Goal: Information Seeking & Learning: Find specific fact

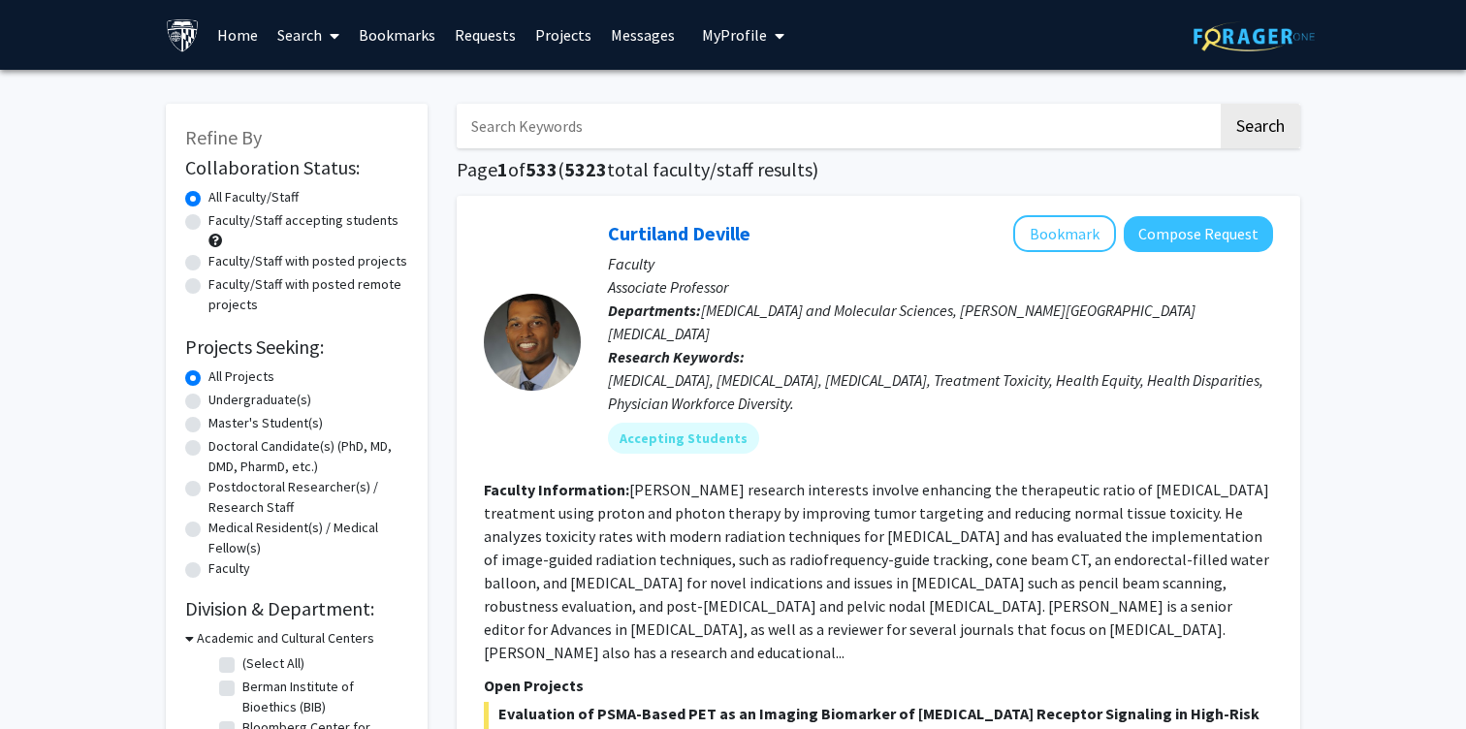
click at [663, 134] on input "Search Keywords" at bounding box center [837, 126] width 761 height 45
click at [1221, 104] on button "Search" at bounding box center [1261, 126] width 80 height 45
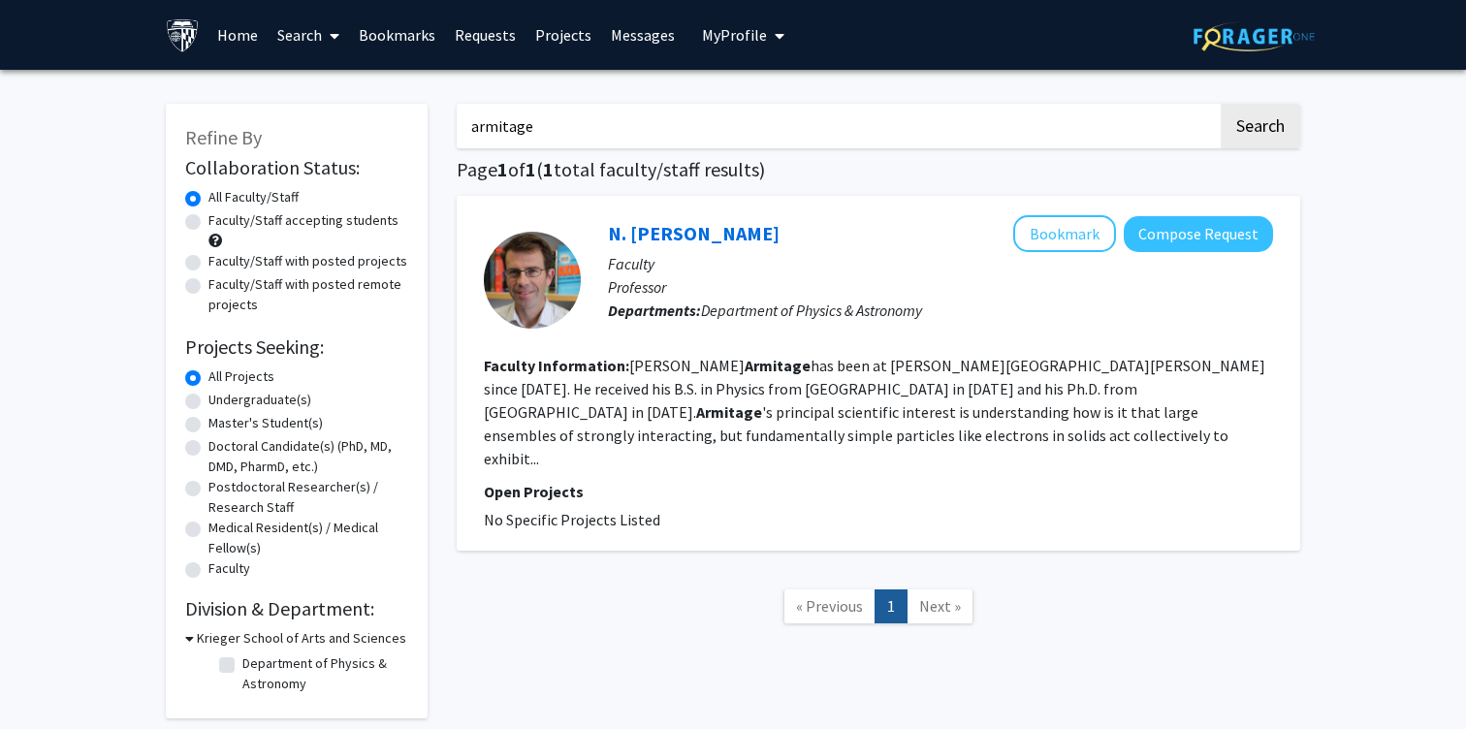
click at [512, 144] on input "armitage" at bounding box center [837, 126] width 761 height 45
click at [1221, 104] on button "Search" at bounding box center [1261, 126] width 80 height 45
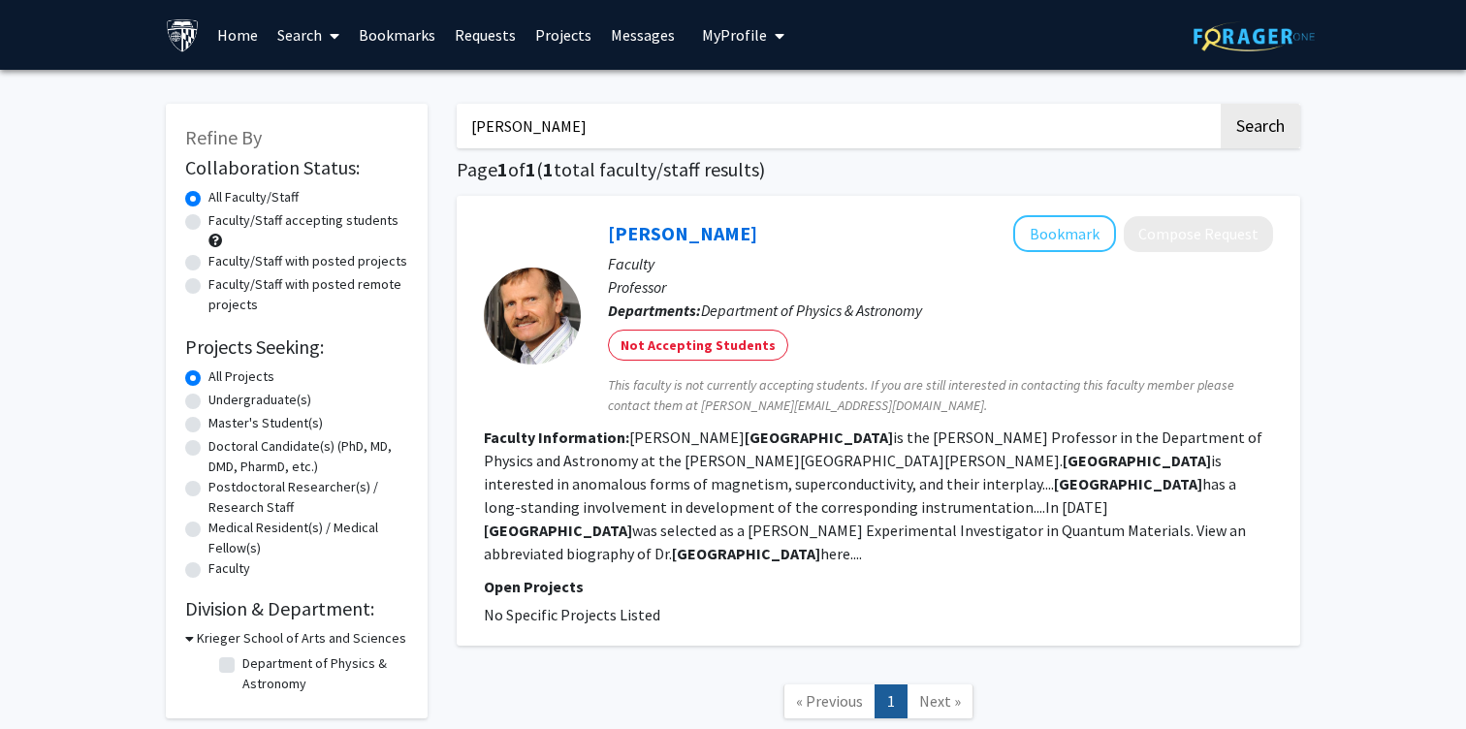
click at [555, 89] on div "[PERSON_NAME] Search Page 1 of 1 ( 1 total faculty/staff results) [PERSON_NAME]…" at bounding box center [878, 421] width 873 height 674
click at [513, 130] on input "[PERSON_NAME]" at bounding box center [837, 126] width 761 height 45
click at [1221, 104] on button "Search" at bounding box center [1261, 126] width 80 height 45
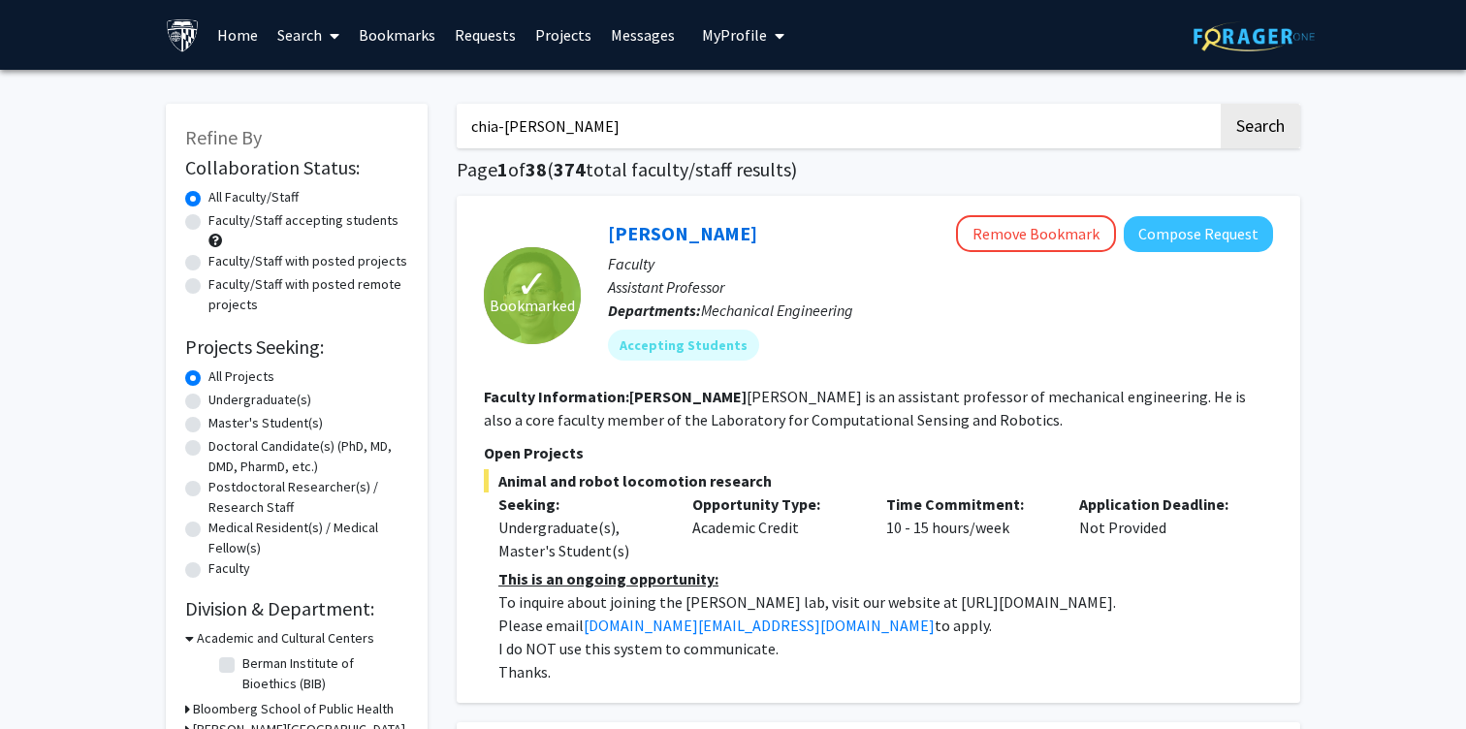
type input "chia-[PERSON_NAME]"
click at [1221, 104] on button "Search" at bounding box center [1261, 126] width 80 height 45
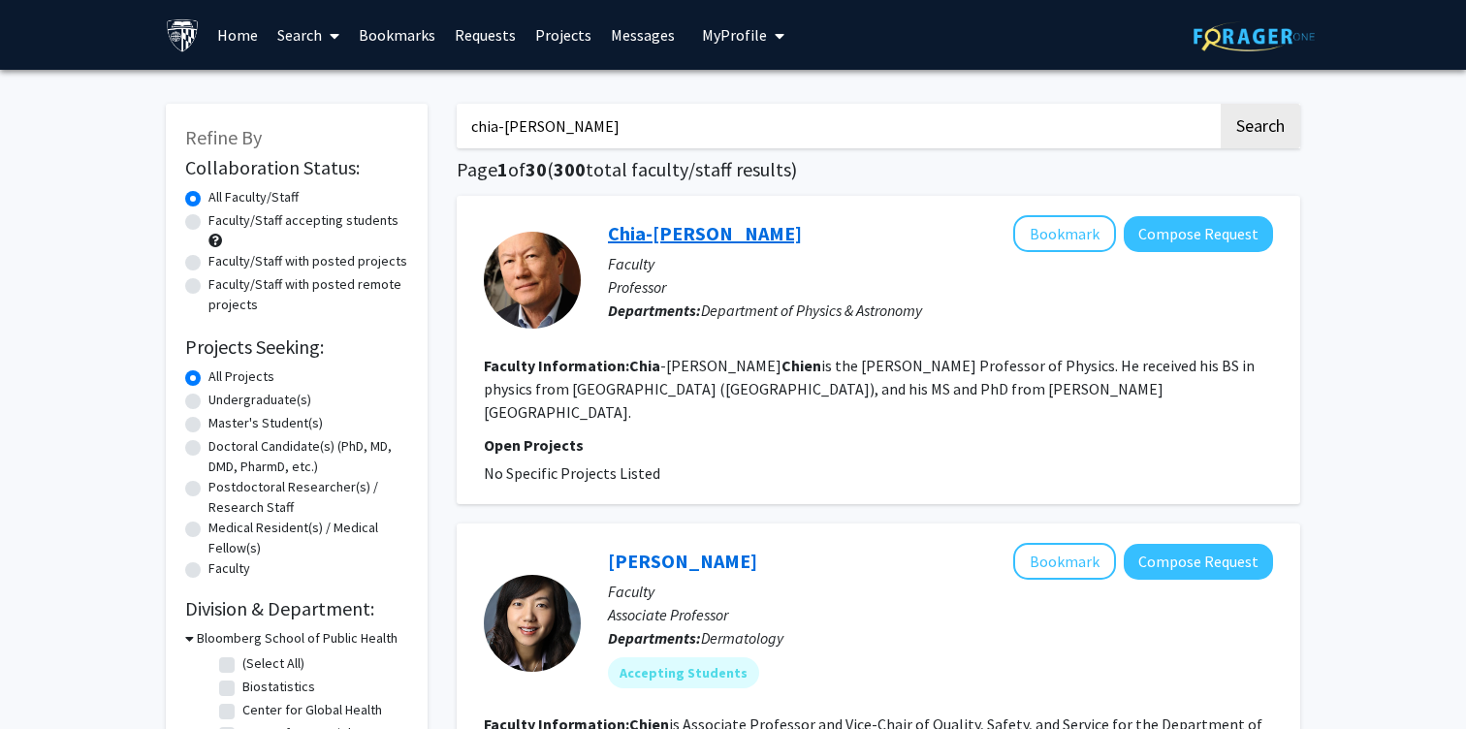
click at [685, 239] on link "Chia-[PERSON_NAME]" at bounding box center [705, 233] width 194 height 24
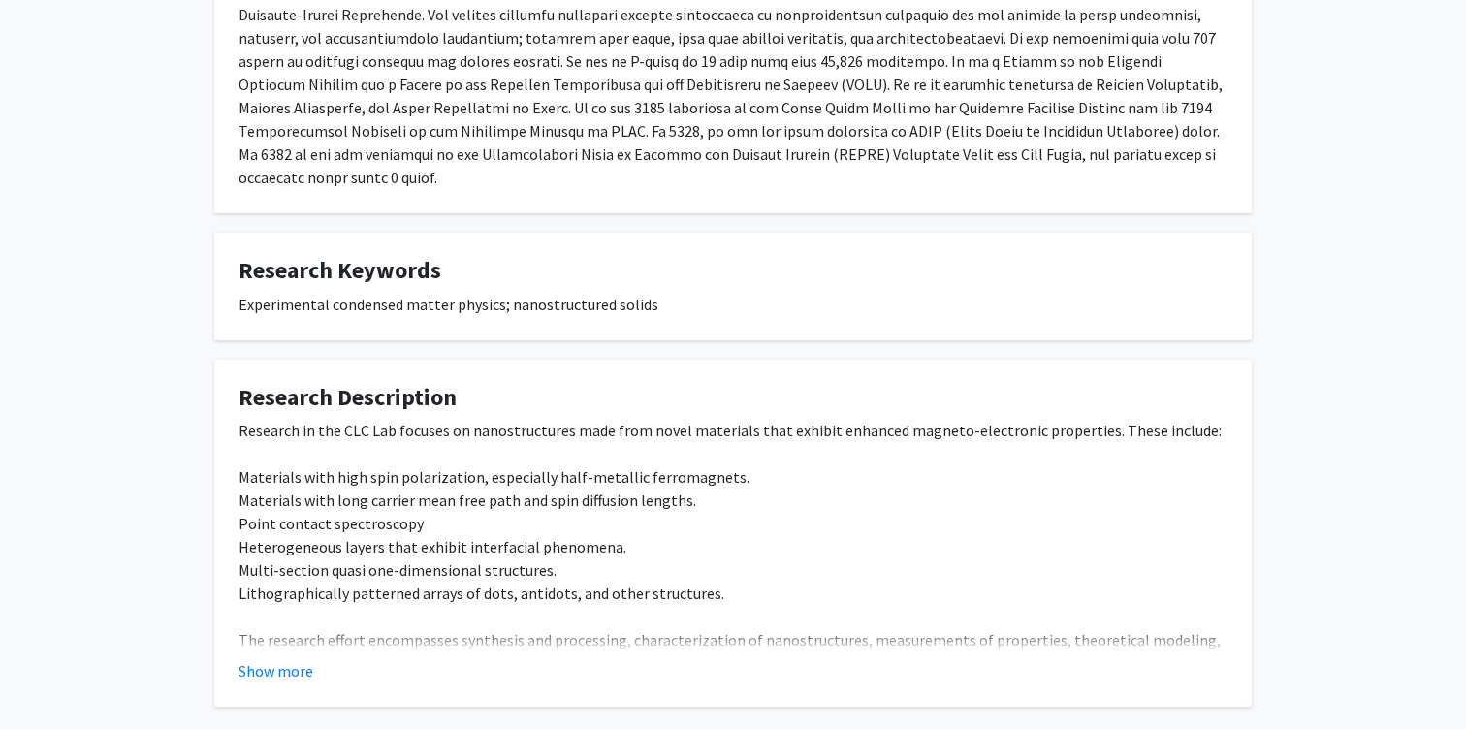
scroll to position [477, 0]
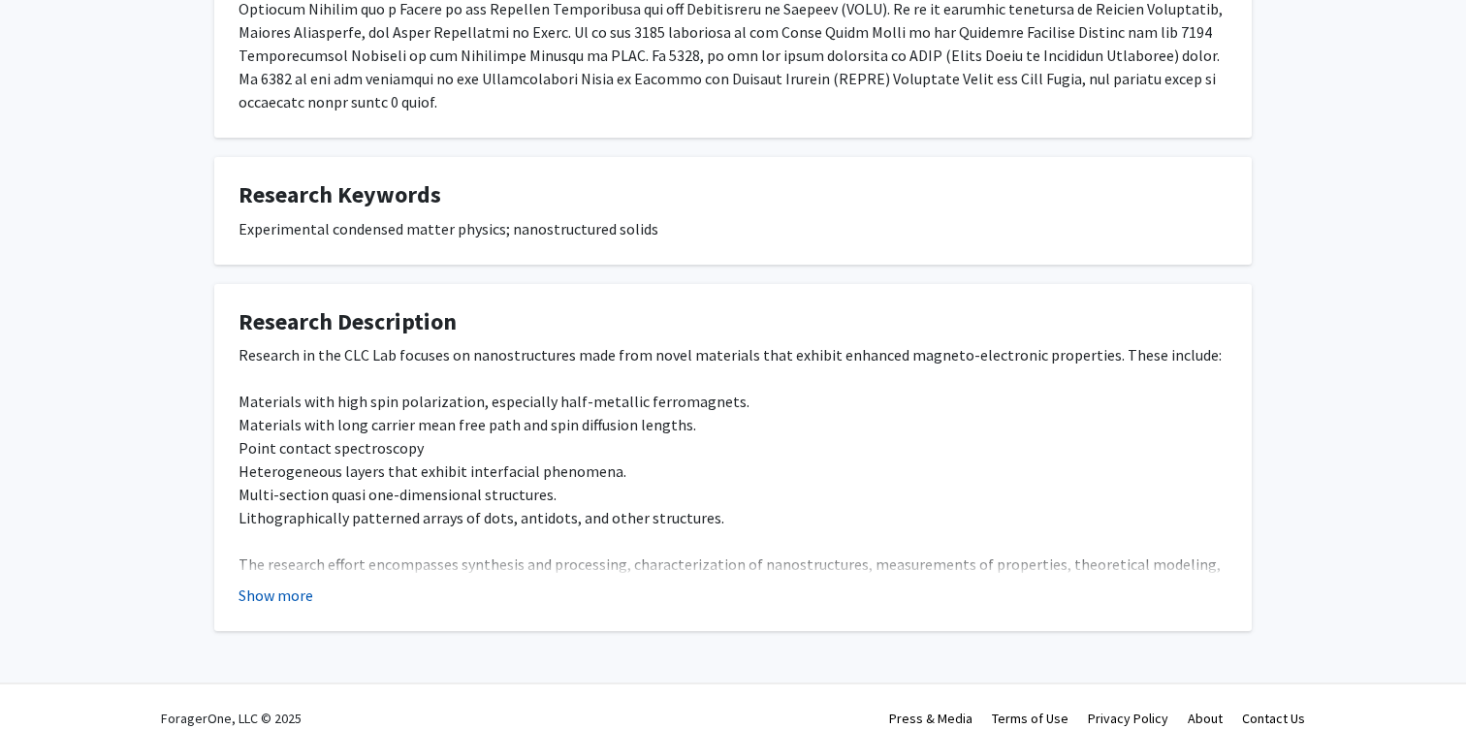
click at [259, 584] on button "Show more" at bounding box center [276, 595] width 75 height 23
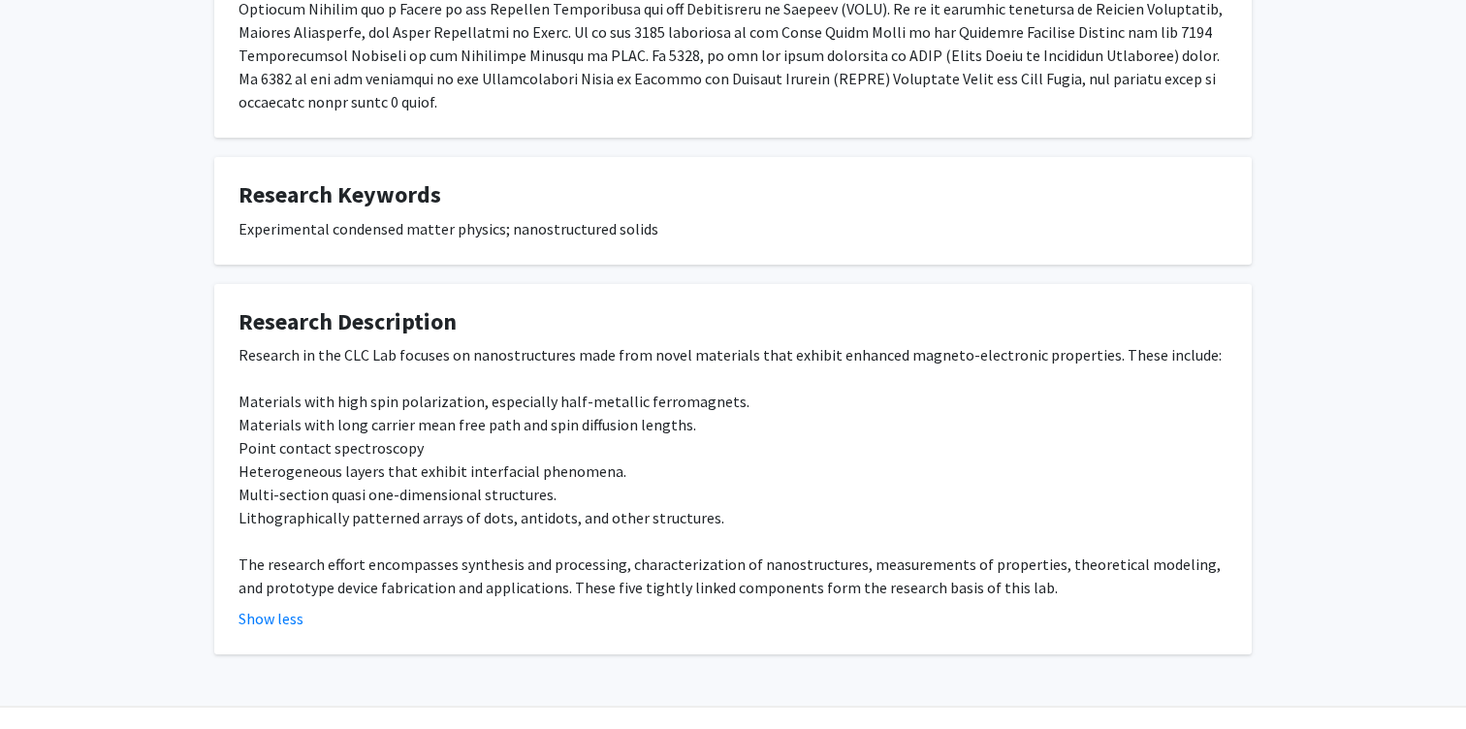
scroll to position [0, 0]
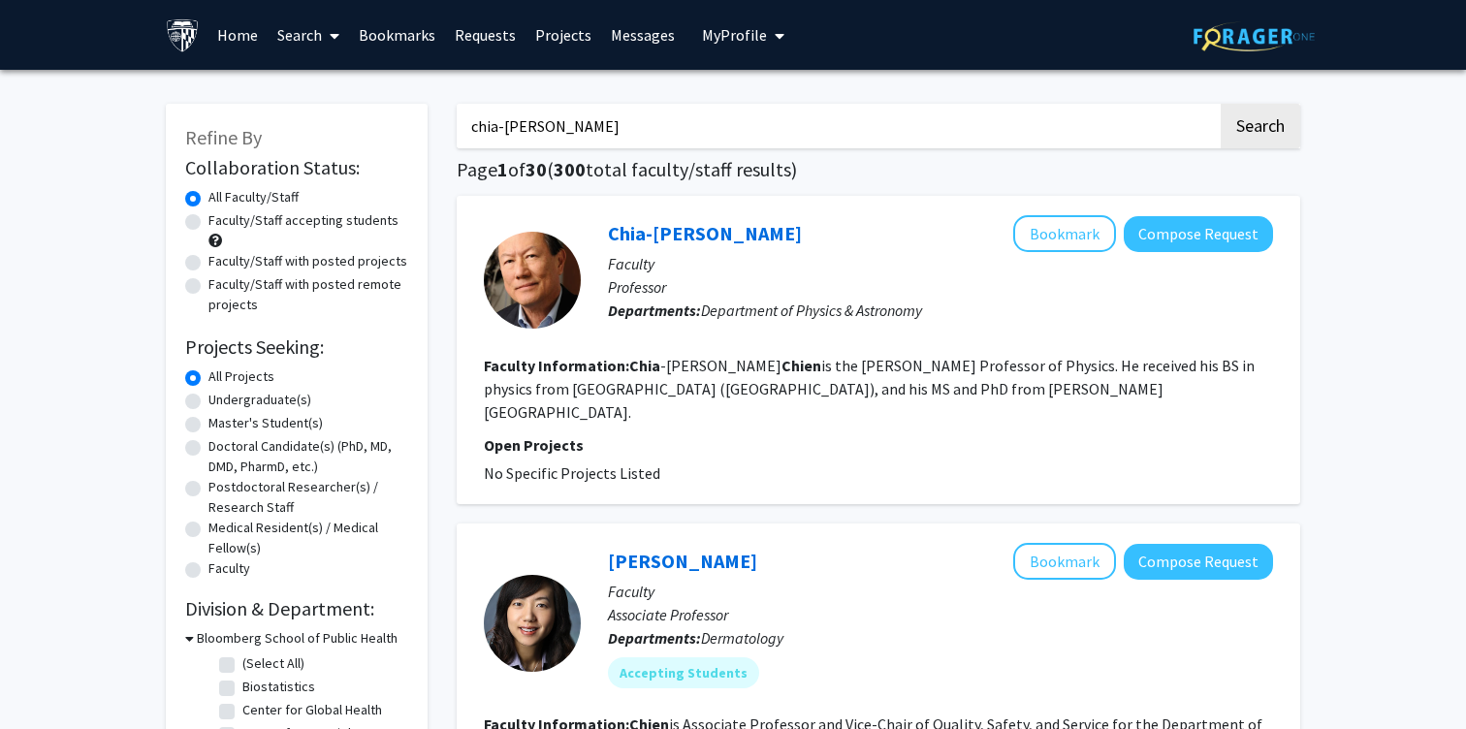
click at [554, 128] on input "chia-[PERSON_NAME]" at bounding box center [837, 126] width 761 height 45
type input "wyart"
click at [1221, 104] on button "Search" at bounding box center [1261, 126] width 80 height 45
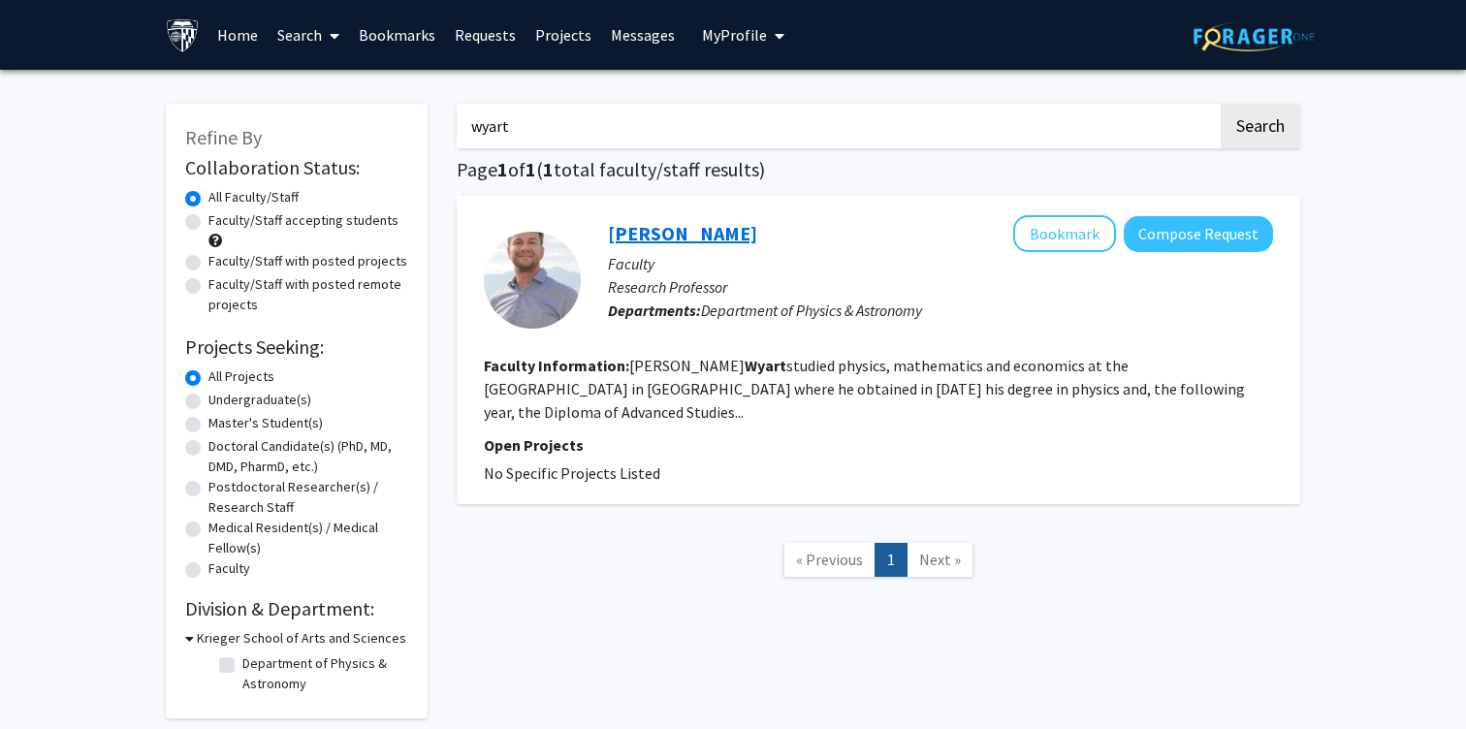
click at [706, 236] on link "[PERSON_NAME]" at bounding box center [682, 233] width 149 height 24
click at [663, 233] on link "[PERSON_NAME]" at bounding box center [682, 233] width 149 height 24
click at [532, 140] on input "wyart" at bounding box center [837, 126] width 761 height 45
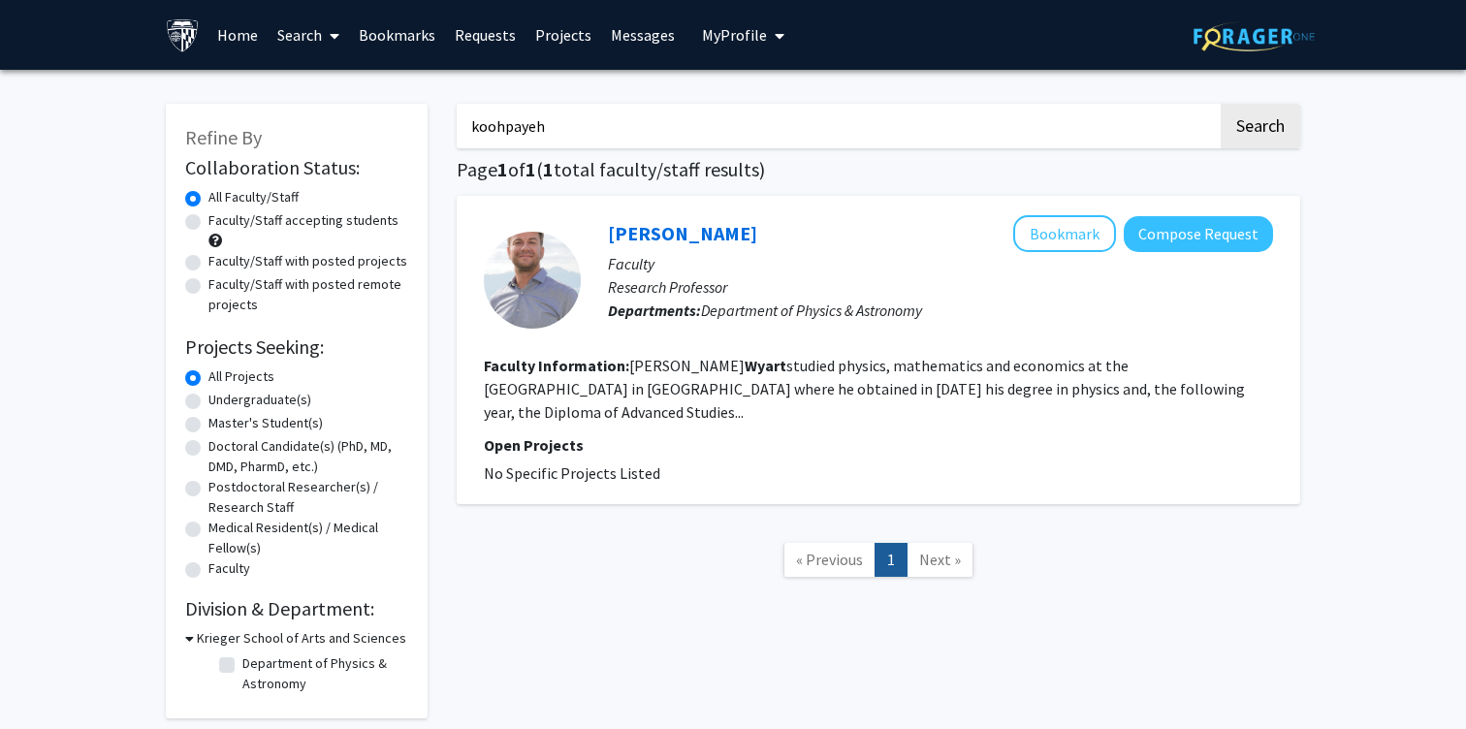
click at [1221, 104] on button "Search" at bounding box center [1261, 126] width 80 height 45
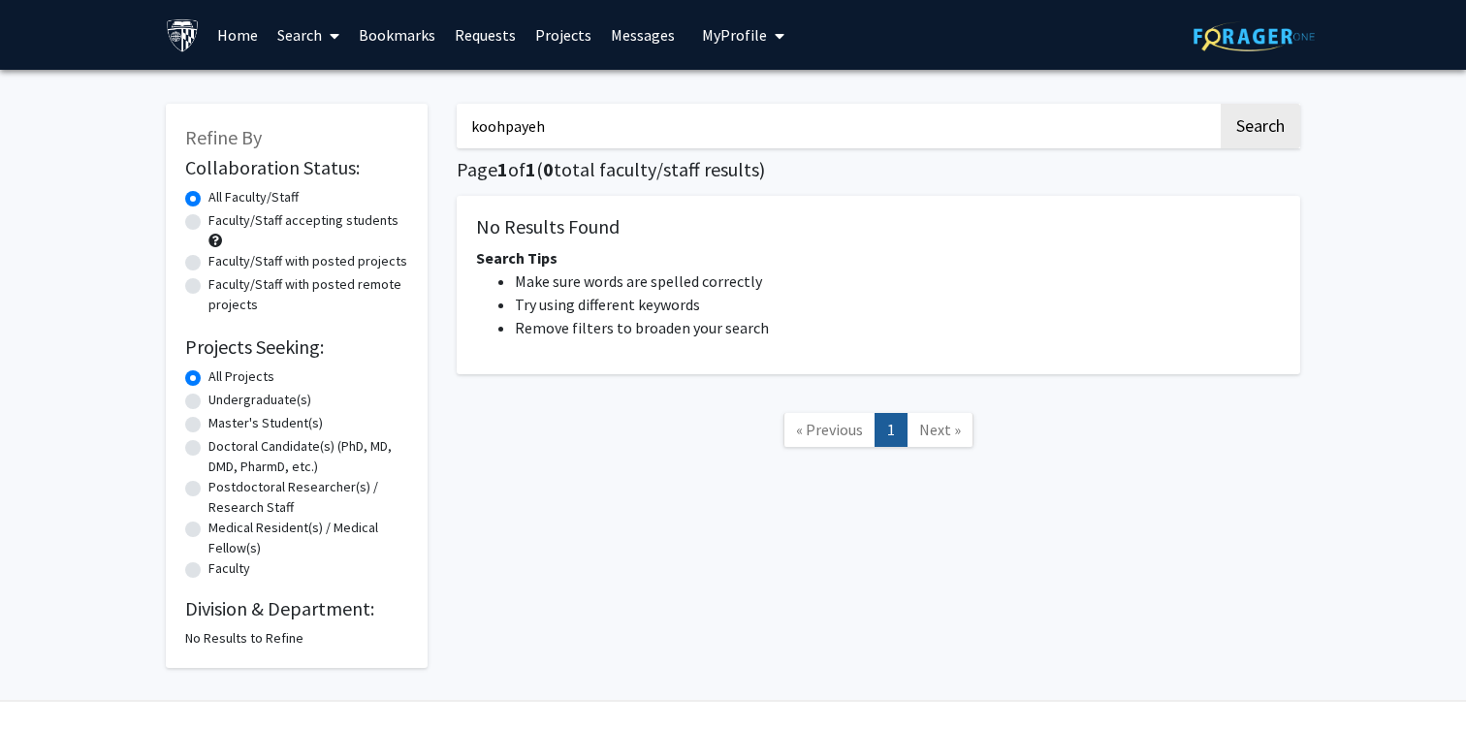
click at [745, 123] on input "koohpayeh" at bounding box center [837, 126] width 761 height 45
type input "[PERSON_NAME]"
click at [1221, 104] on button "Search" at bounding box center [1261, 126] width 80 height 45
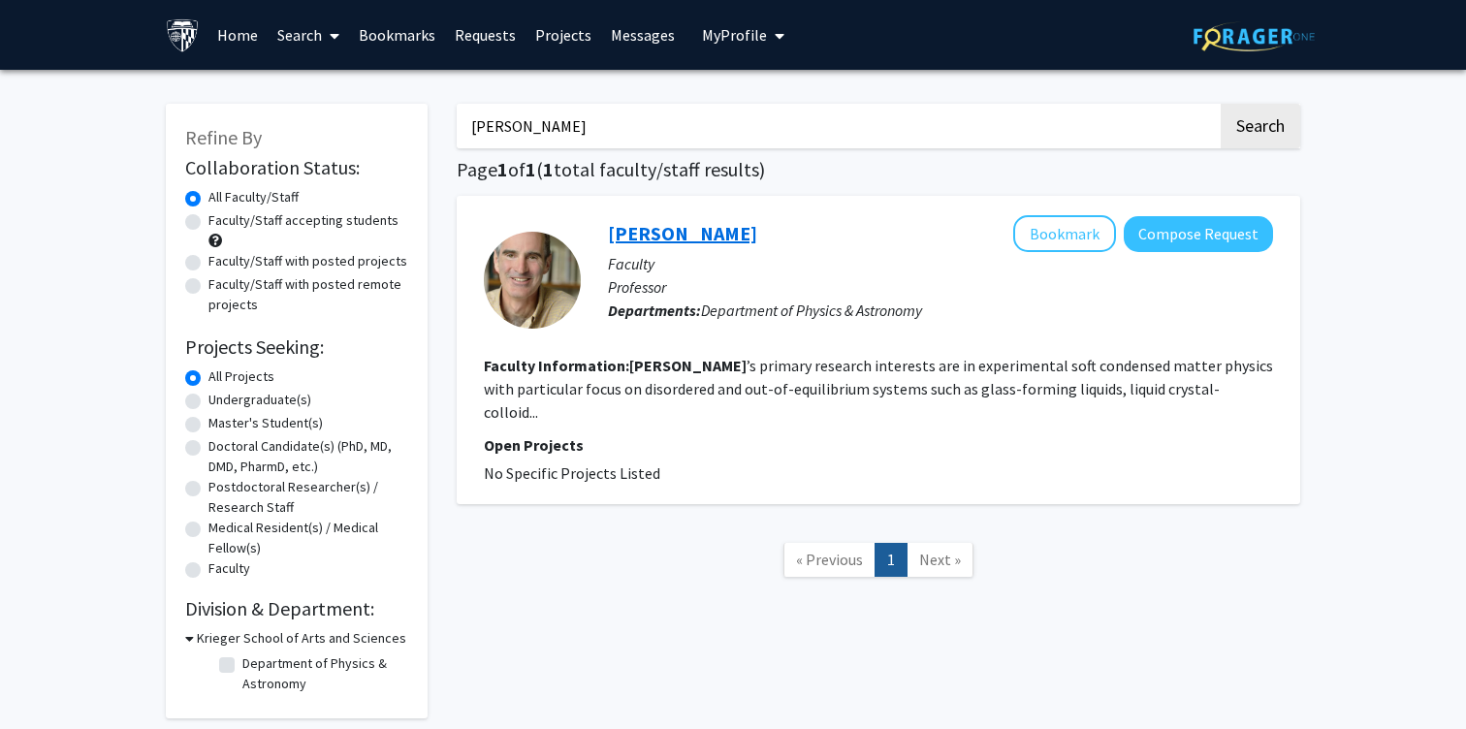
click at [672, 231] on link "[PERSON_NAME]" at bounding box center [682, 233] width 149 height 24
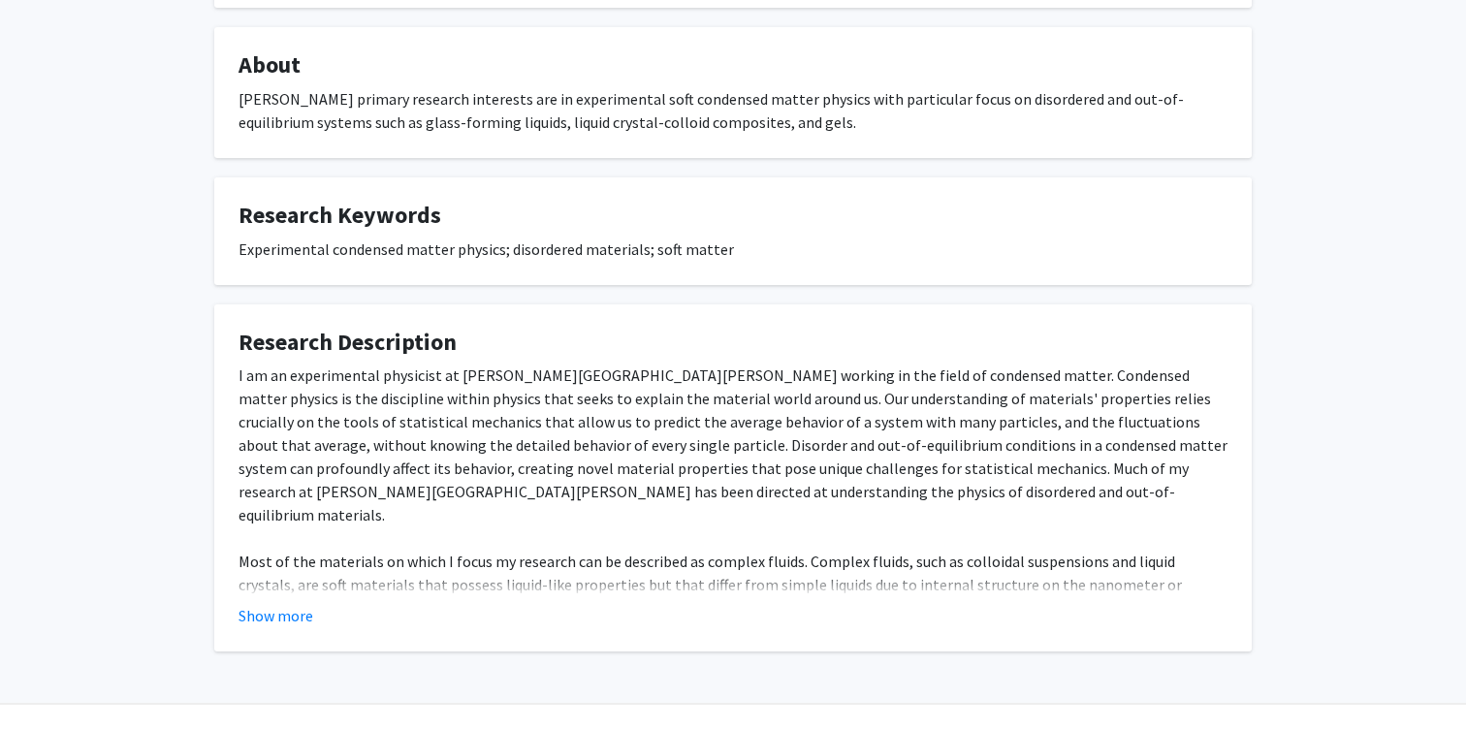
scroll to position [330, 0]
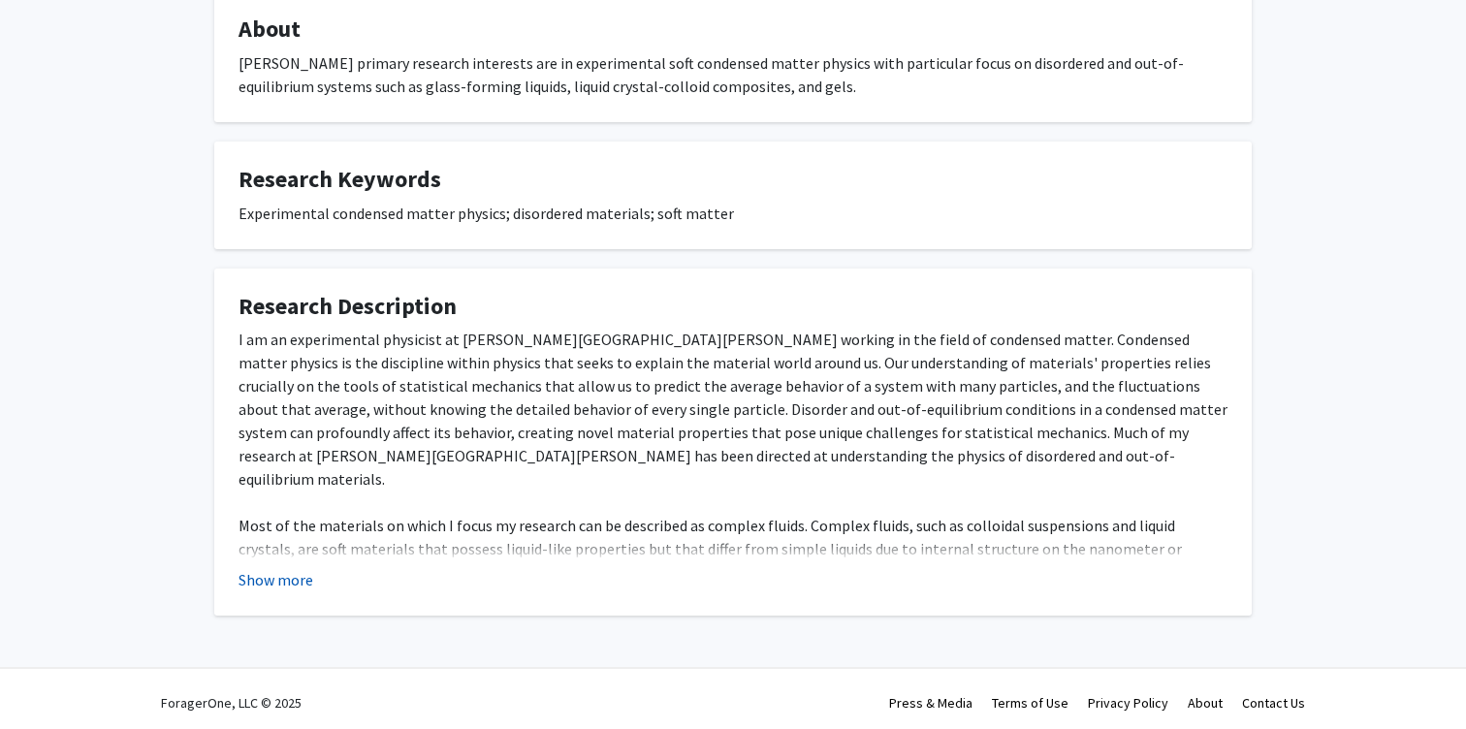
click at [301, 575] on button "Show more" at bounding box center [276, 579] width 75 height 23
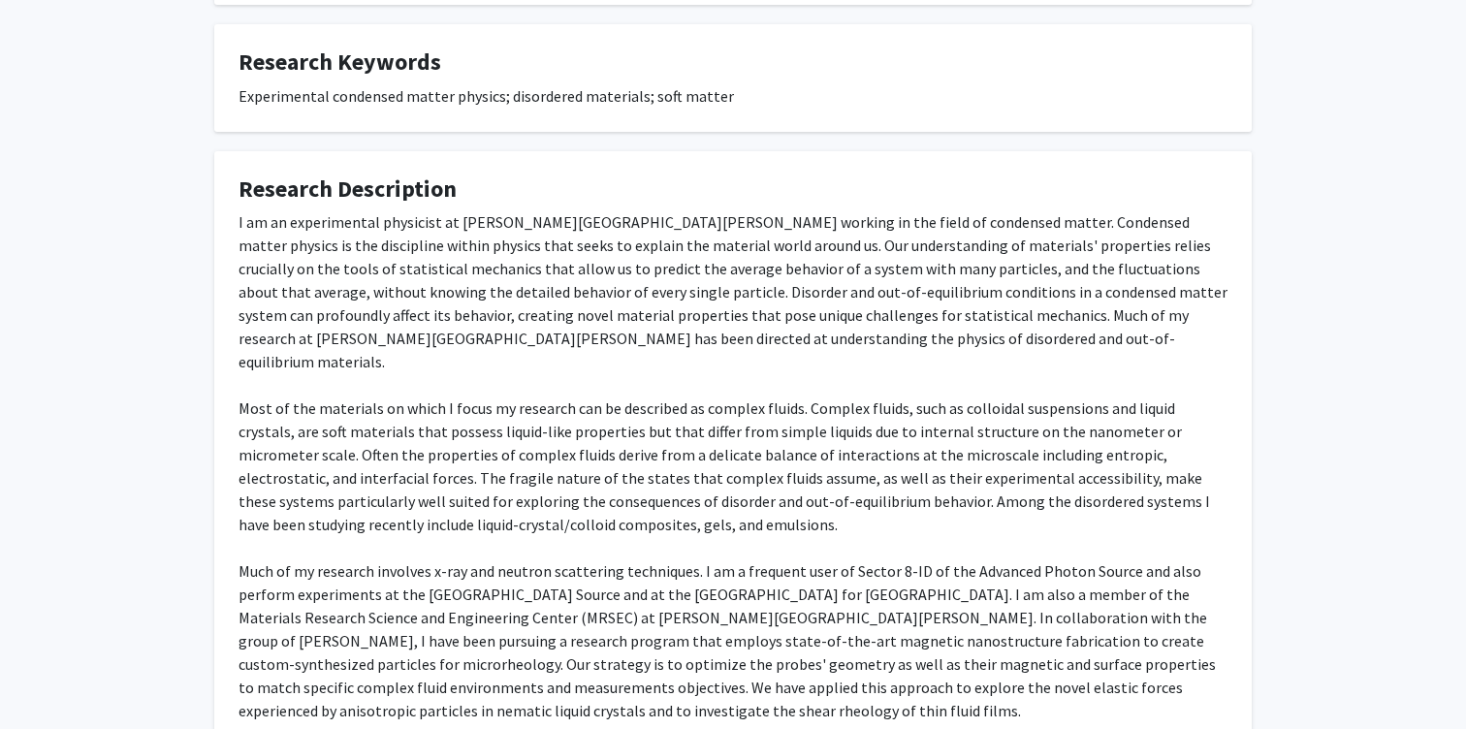
scroll to position [593, 0]
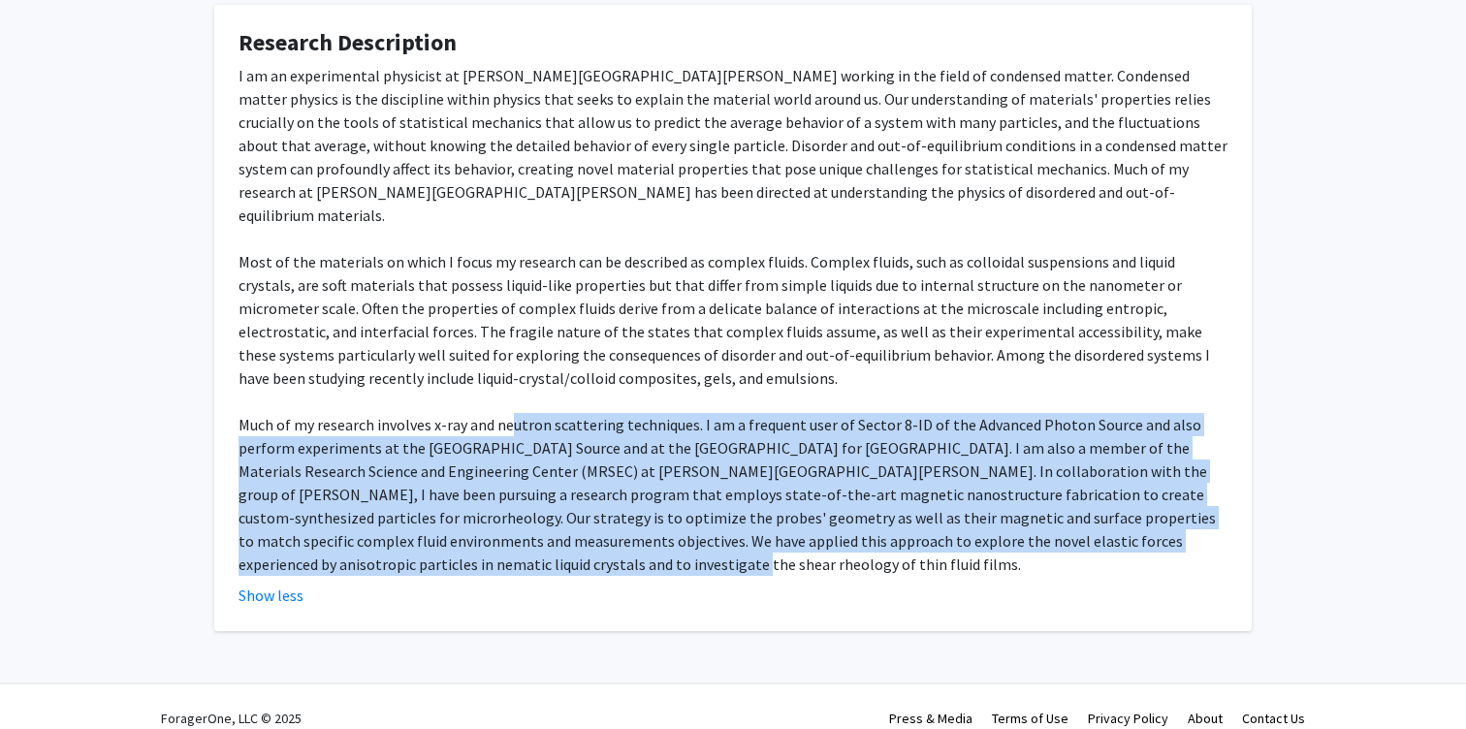
drag, startPoint x: 509, startPoint y: 399, endPoint x: 509, endPoint y: 548, distance: 149.3
click at [509, 548] on div "I am an experimental physicist at [PERSON_NAME][GEOGRAPHIC_DATA][PERSON_NAME] w…" at bounding box center [733, 320] width 989 height 512
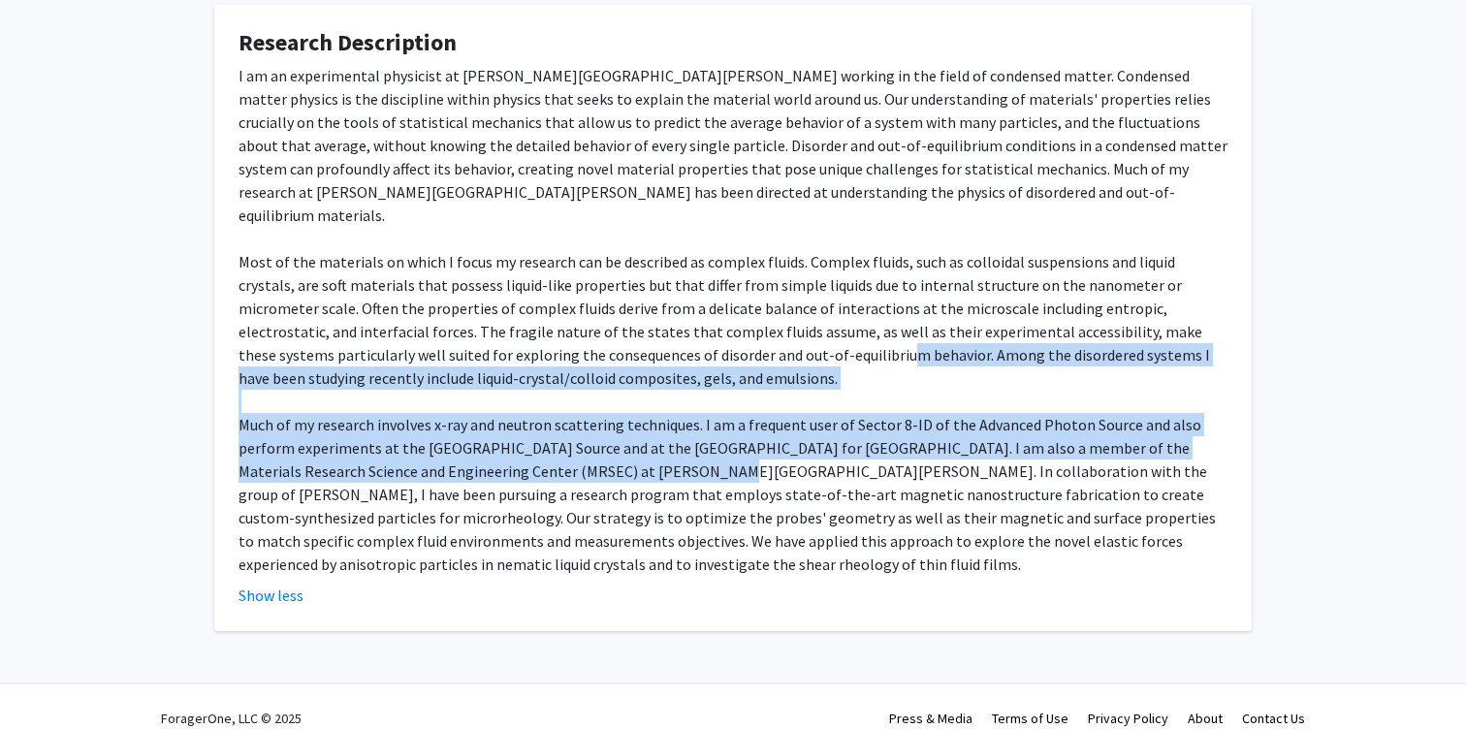
drag, startPoint x: 653, startPoint y: 457, endPoint x: 651, endPoint y: 325, distance: 131.9
click at [651, 325] on div "I am an experimental physicist at [PERSON_NAME][GEOGRAPHIC_DATA][PERSON_NAME] w…" at bounding box center [733, 320] width 989 height 512
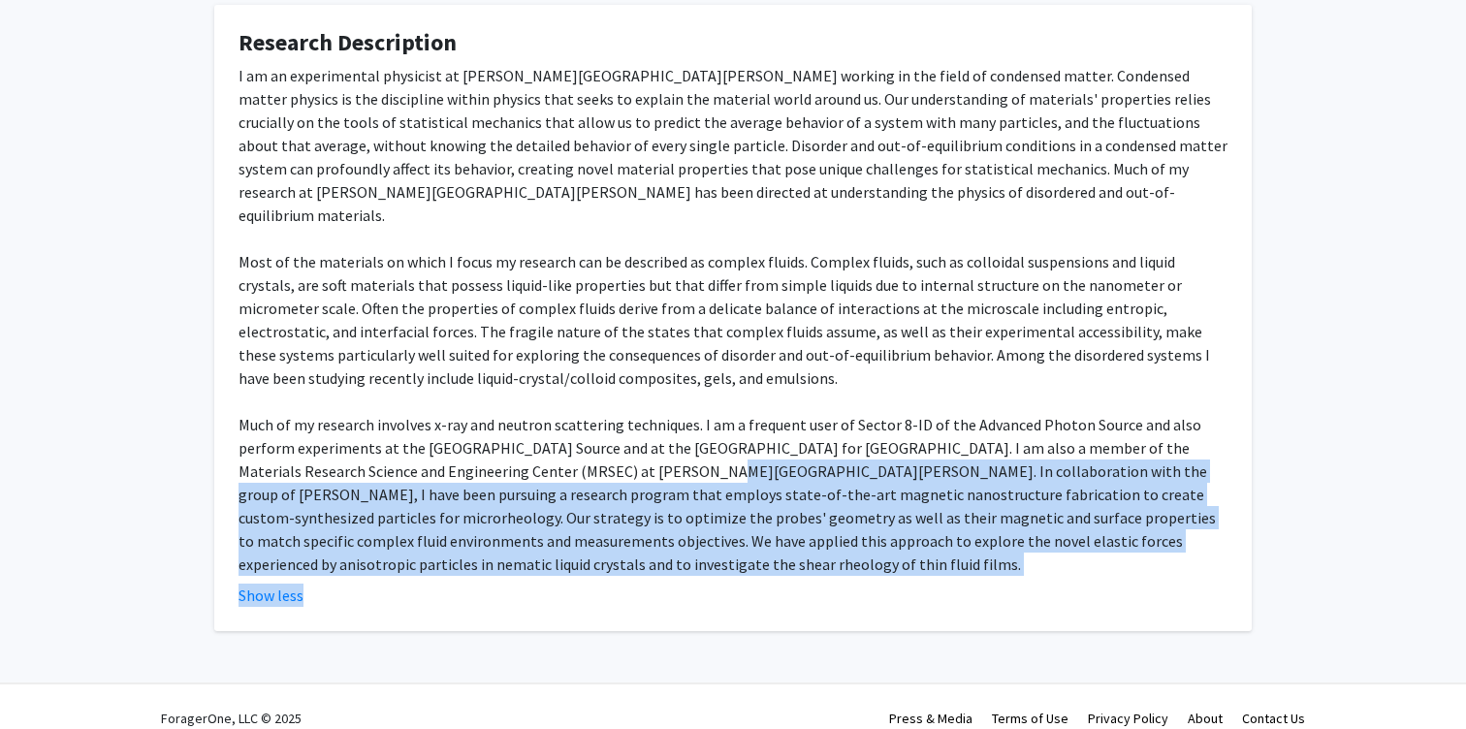
drag, startPoint x: 639, startPoint y: 449, endPoint x: 642, endPoint y: 565, distance: 116.4
click at [642, 565] on fg-read-more "I am an experimental physicist at [PERSON_NAME][GEOGRAPHIC_DATA][PERSON_NAME] w…" at bounding box center [733, 335] width 989 height 543
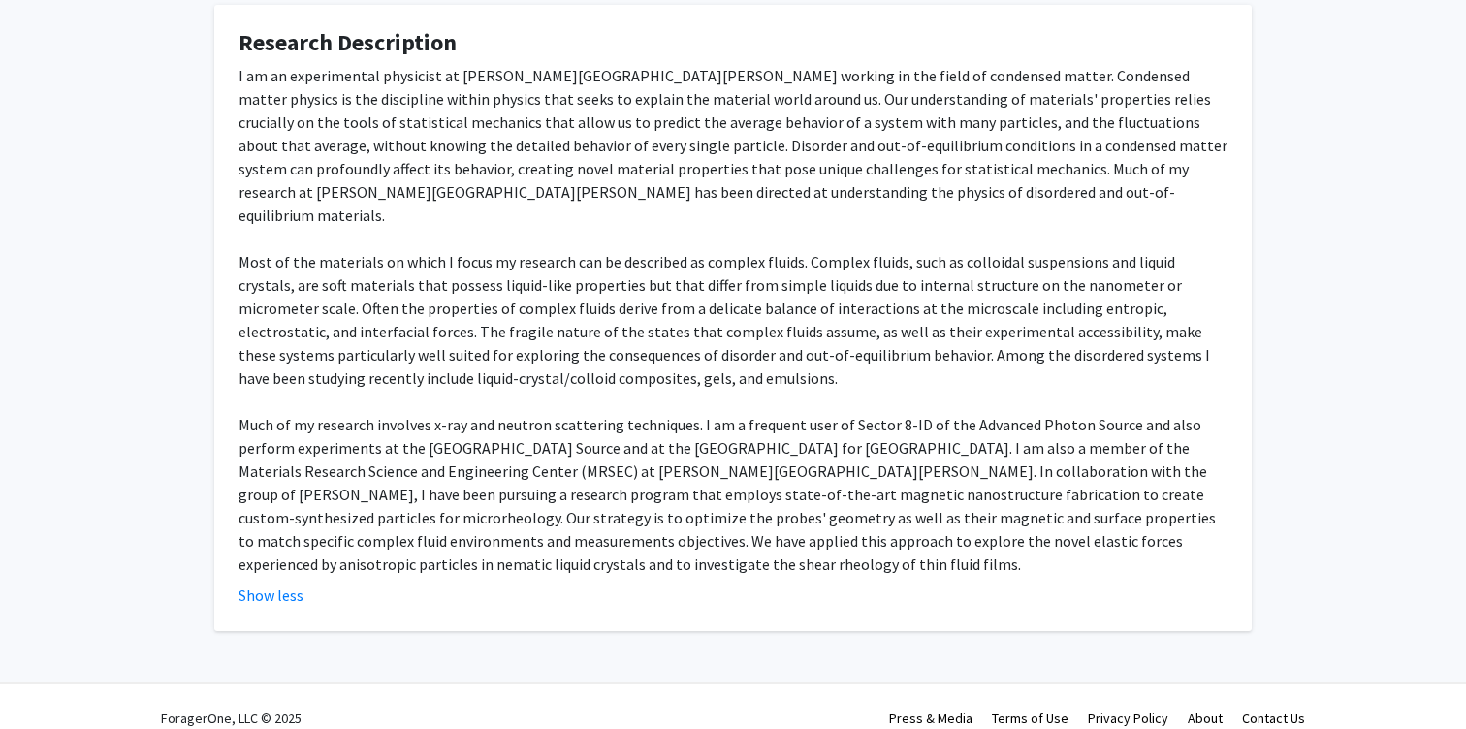
click at [642, 584] on div "Show less" at bounding box center [733, 595] width 989 height 23
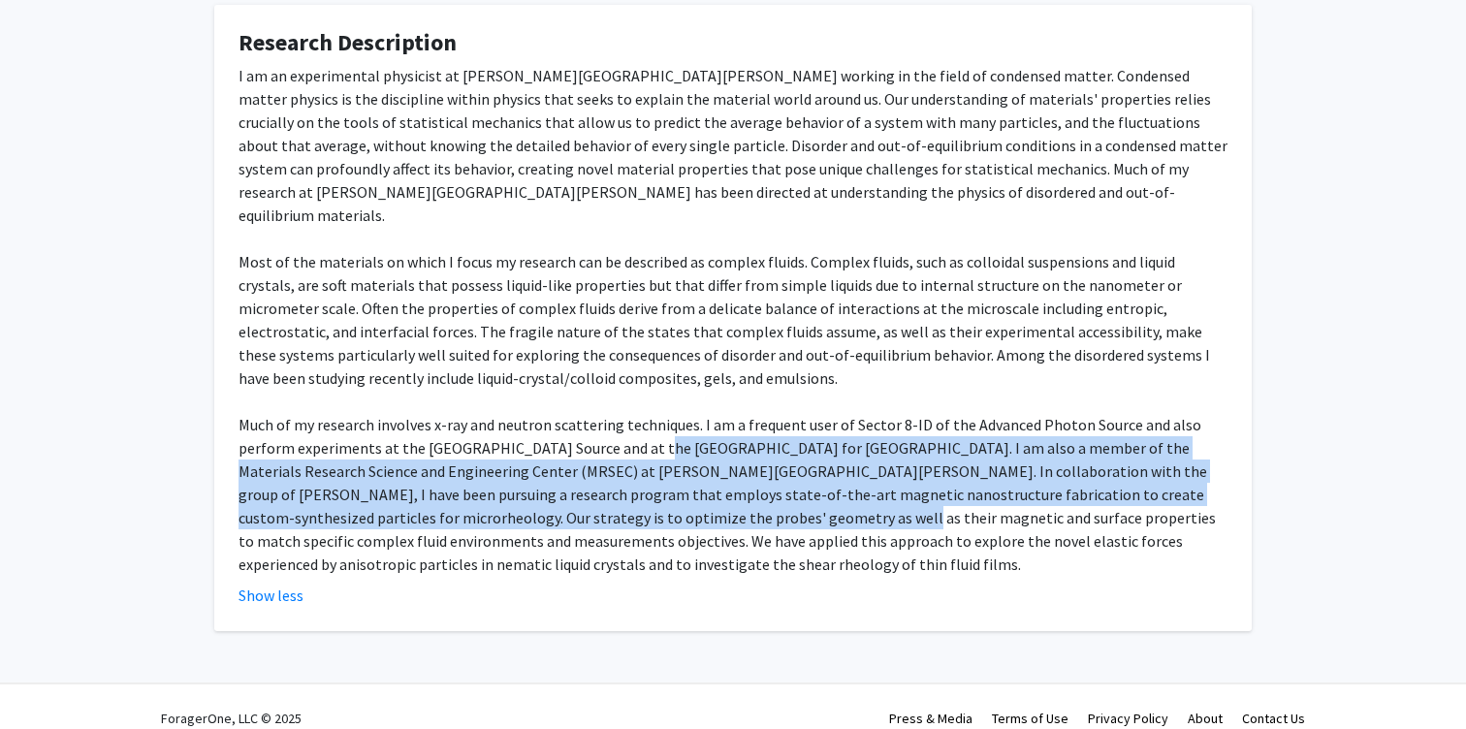
drag, startPoint x: 687, startPoint y: 495, endPoint x: 637, endPoint y: 420, distance: 90.9
click at [637, 420] on div "I am an experimental physicist at [PERSON_NAME][GEOGRAPHIC_DATA][PERSON_NAME] w…" at bounding box center [733, 320] width 989 height 512
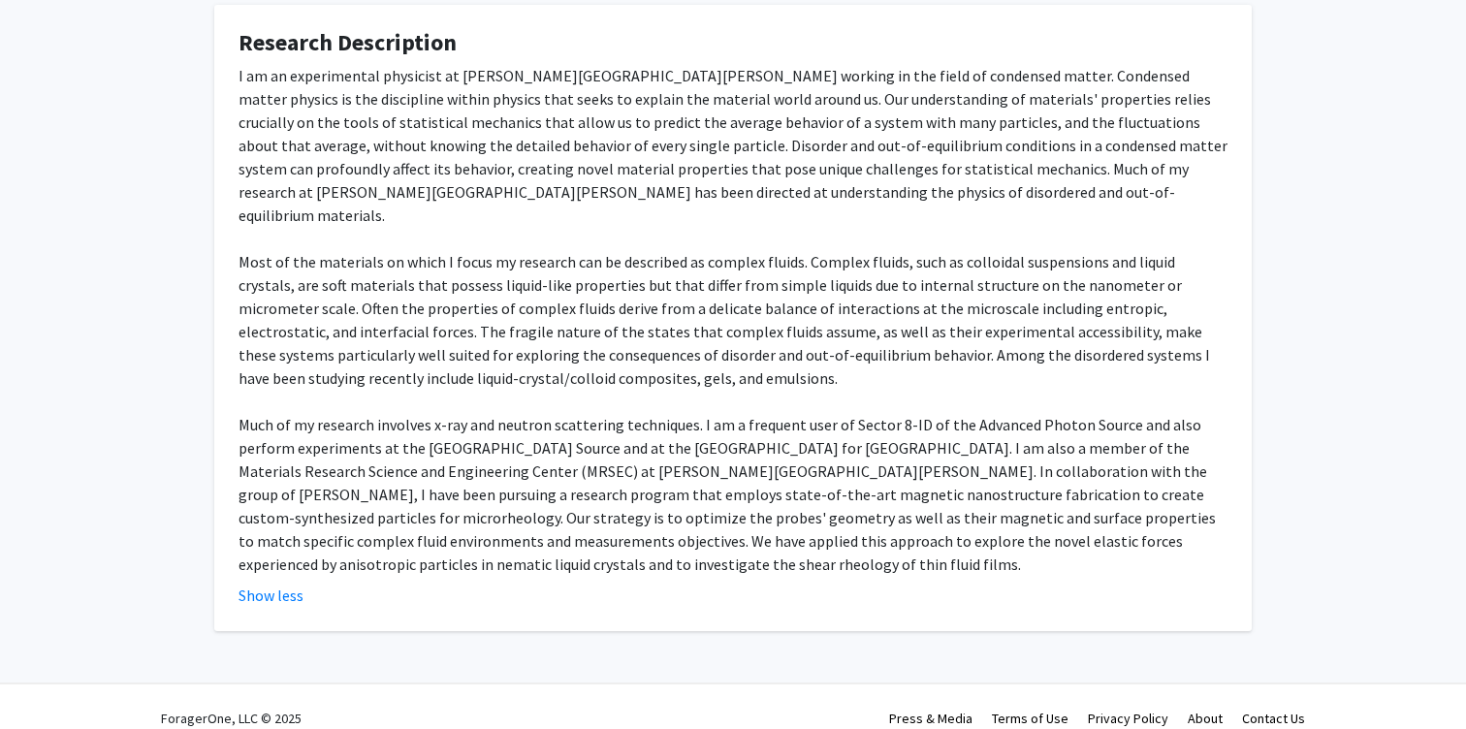
scroll to position [0, 0]
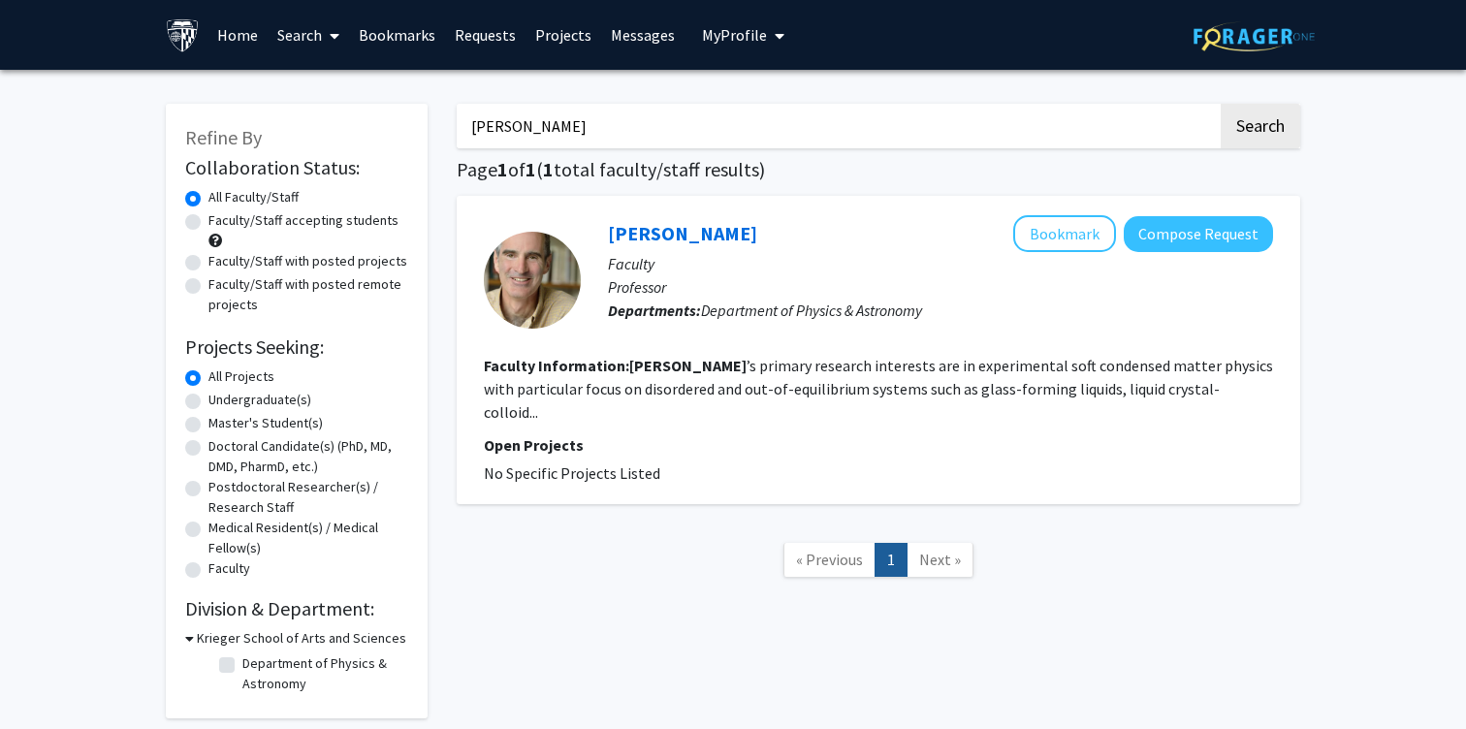
click at [576, 126] on input "[PERSON_NAME]" at bounding box center [837, 126] width 761 height 45
type input "nakatsuji"
click at [1221, 104] on button "Search" at bounding box center [1261, 126] width 80 height 45
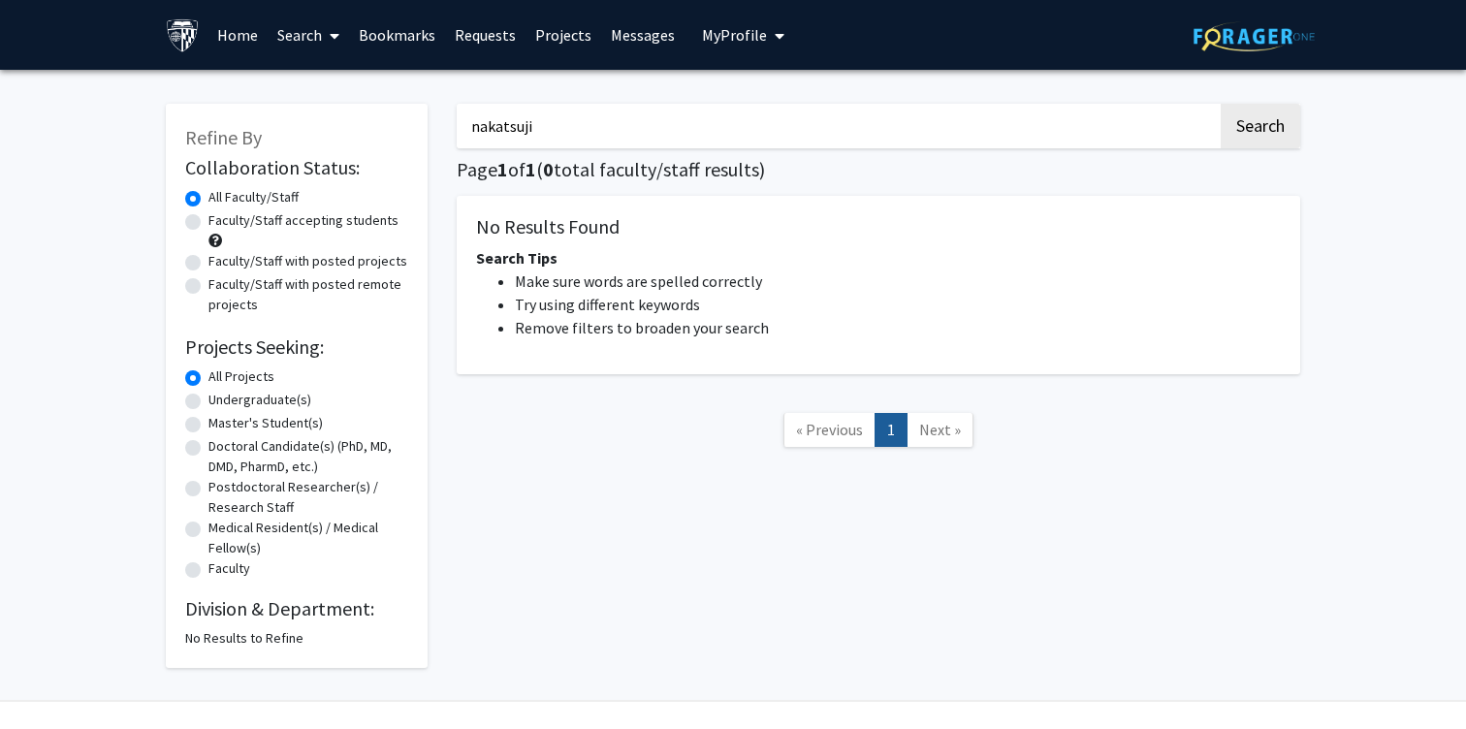
click at [547, 136] on input "nakatsuji" at bounding box center [837, 126] width 761 height 45
type input "satoru"
click at [1221, 104] on button "Search" at bounding box center [1261, 126] width 80 height 45
